Goal: Check status: Check status

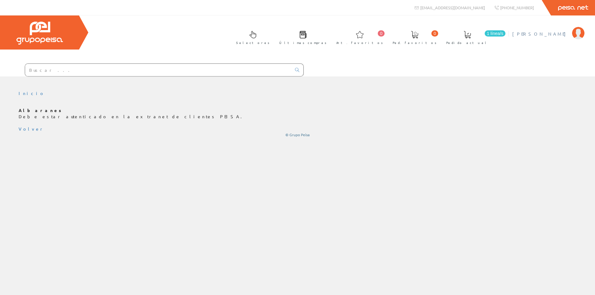
click at [550, 34] on span "[PERSON_NAME]" at bounding box center [540, 34] width 57 height 6
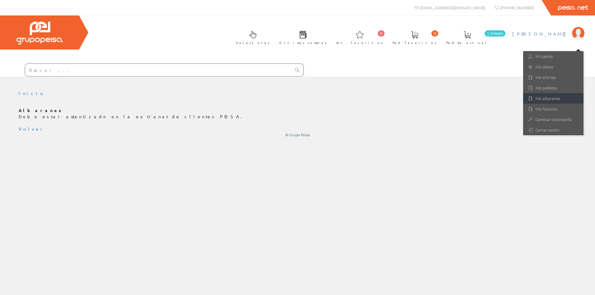
click at [542, 96] on link "Mis albaranes" at bounding box center [553, 98] width 60 height 11
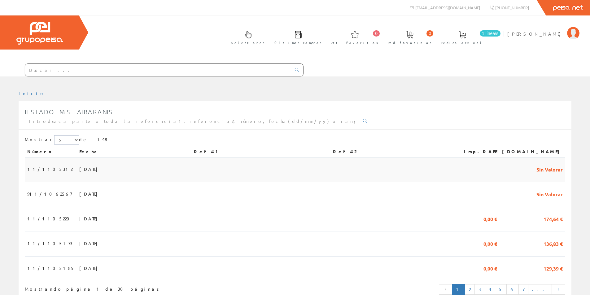
click at [79, 170] on span "09/09/2025" at bounding box center [89, 169] width 21 height 11
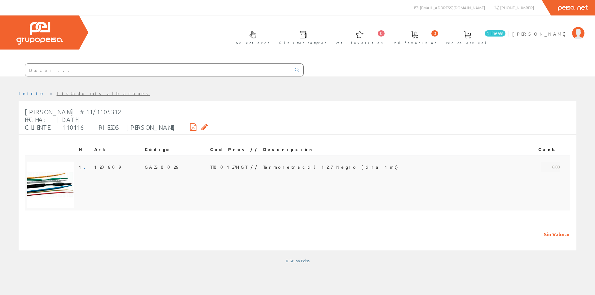
click at [271, 165] on span "TT00127NGT // Termoretractil 12,7 Negro (tira 1mt)" at bounding box center [304, 167] width 188 height 11
